Goal: Task Accomplishment & Management: Manage account settings

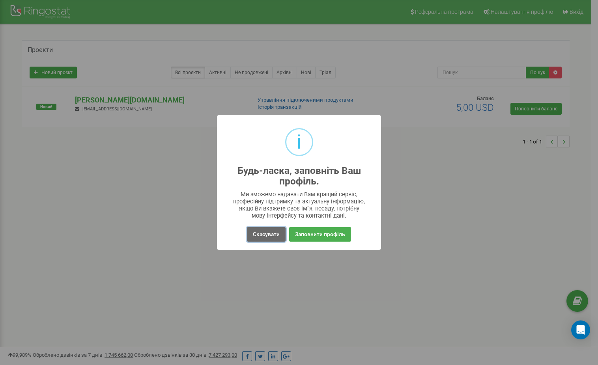
click at [269, 233] on button "Скасувати" at bounding box center [266, 234] width 39 height 15
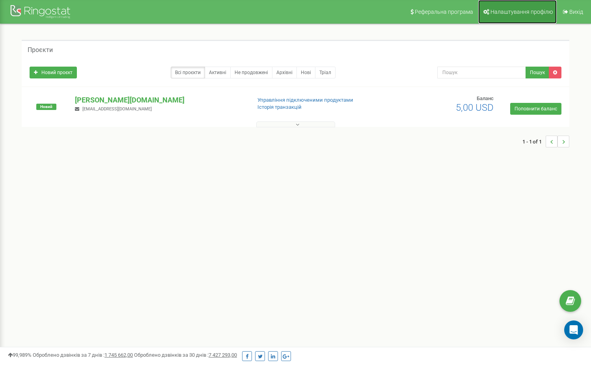
click at [522, 11] on span "Налаштування профілю" at bounding box center [521, 12] width 62 height 6
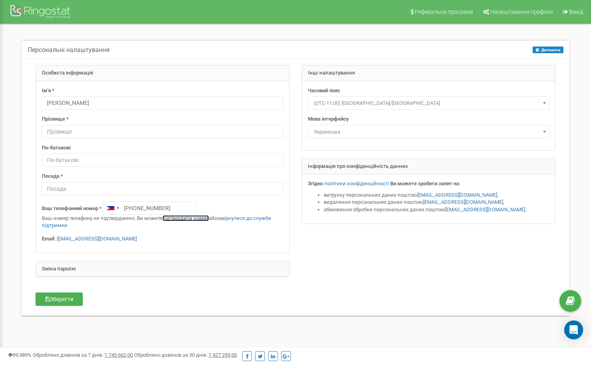
click at [188, 219] on link "підтвердити номер" at bounding box center [185, 218] width 47 height 6
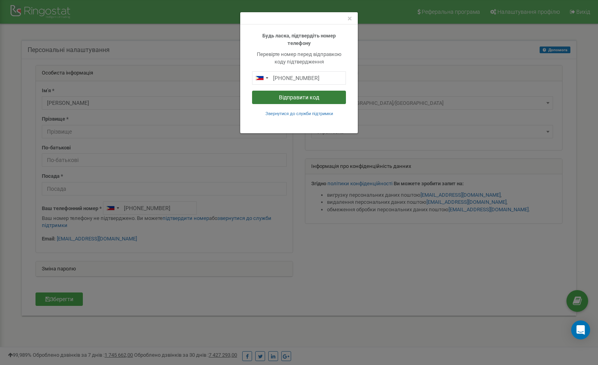
click at [296, 98] on button "Відправити код" at bounding box center [299, 97] width 94 height 13
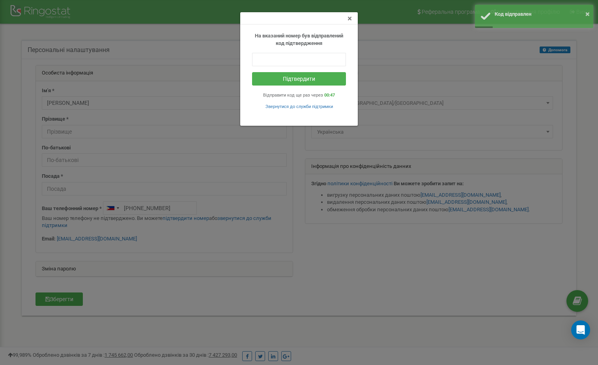
click at [350, 19] on span "×" at bounding box center [349, 18] width 4 height 9
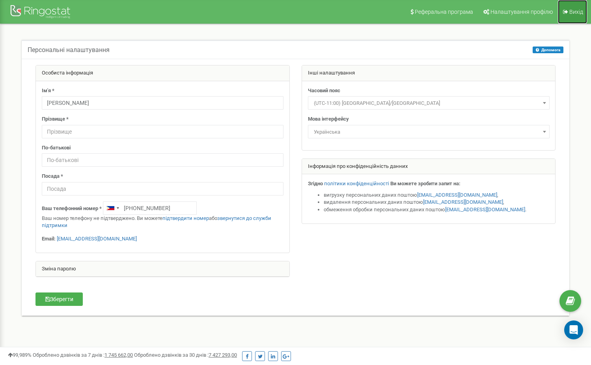
click at [568, 15] on link "Вихід" at bounding box center [572, 12] width 29 height 24
